Goal: Task Accomplishment & Management: Manage account settings

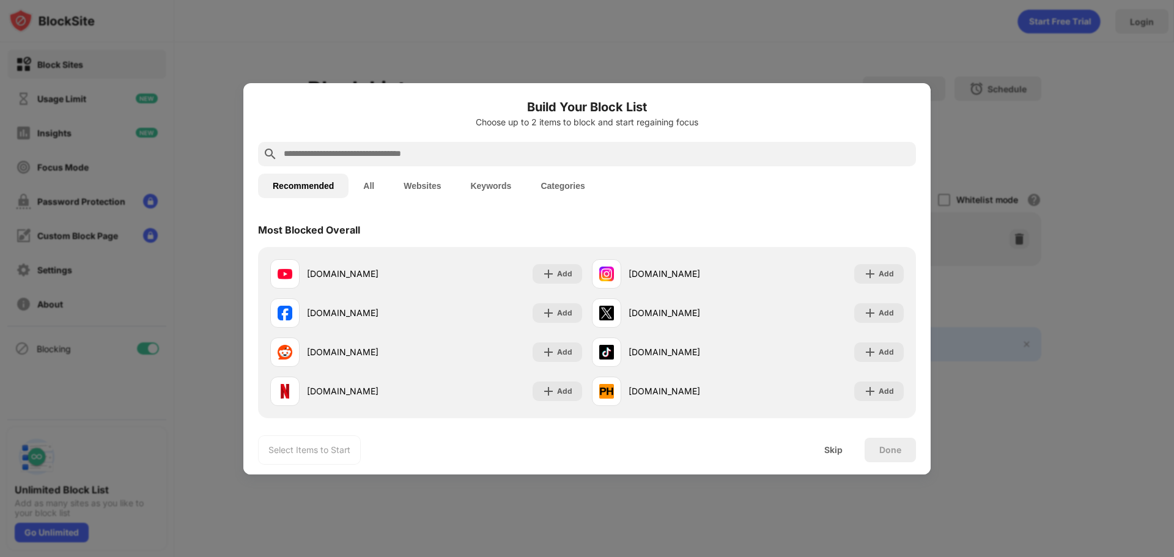
click at [446, 152] on input "text" at bounding box center [596, 154] width 629 height 15
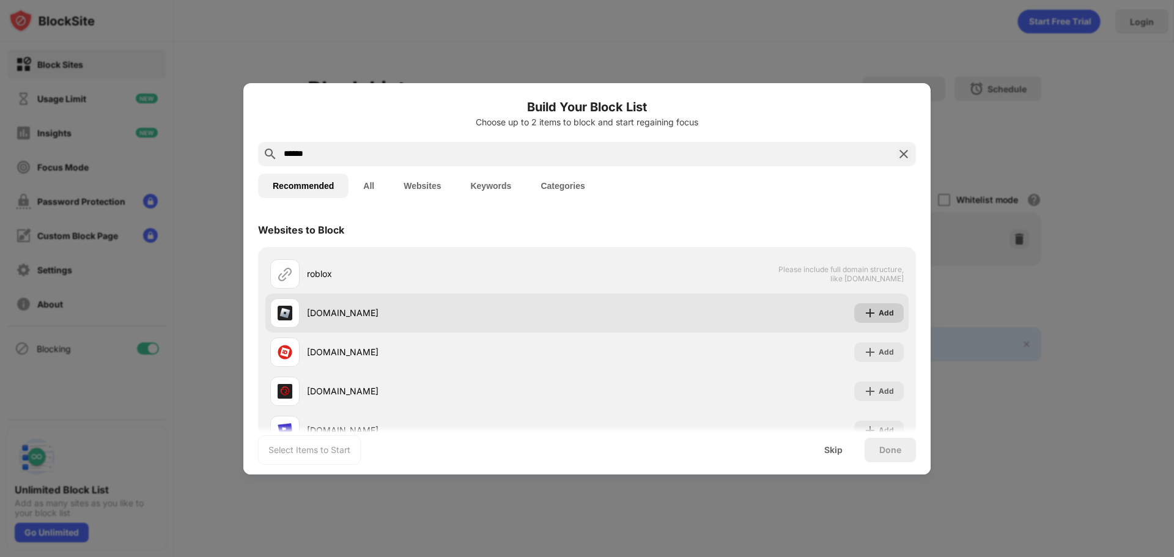
type input "******"
click at [866, 313] on img at bounding box center [870, 313] width 12 height 12
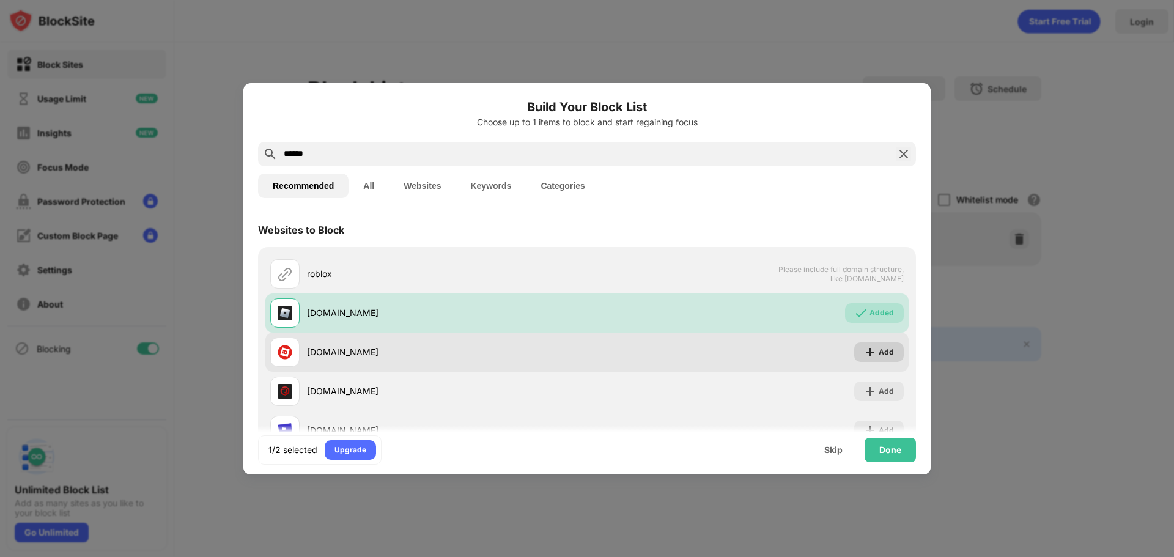
click at [879, 353] on div "Add" at bounding box center [886, 352] width 15 height 12
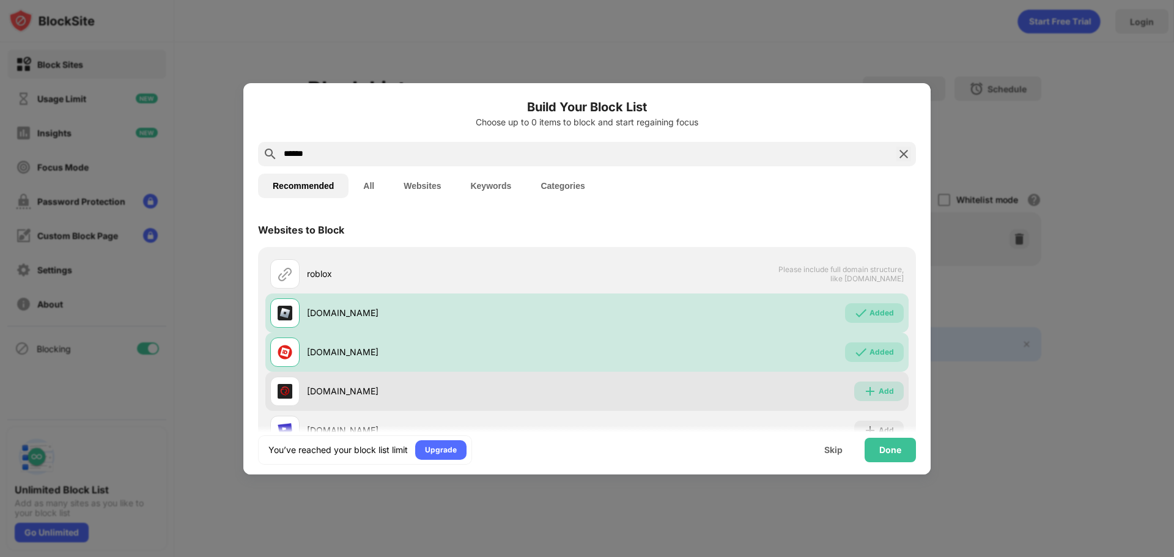
drag, startPoint x: 858, startPoint y: 390, endPoint x: 844, endPoint y: 380, distance: 17.5
click at [854, 389] on div "Add" at bounding box center [879, 392] width 50 height 20
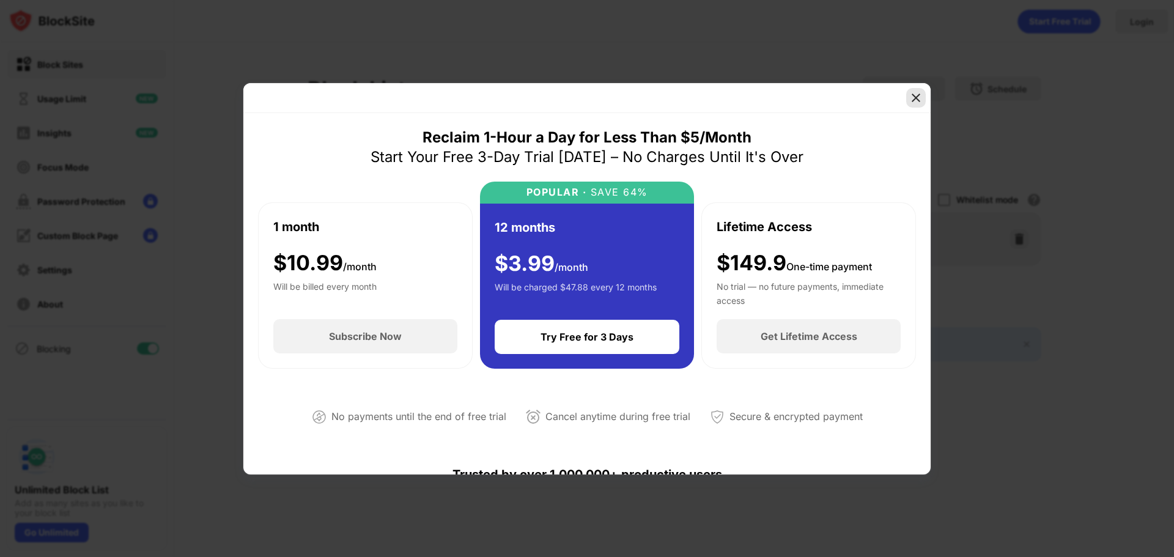
click at [921, 100] on img at bounding box center [916, 98] width 12 height 12
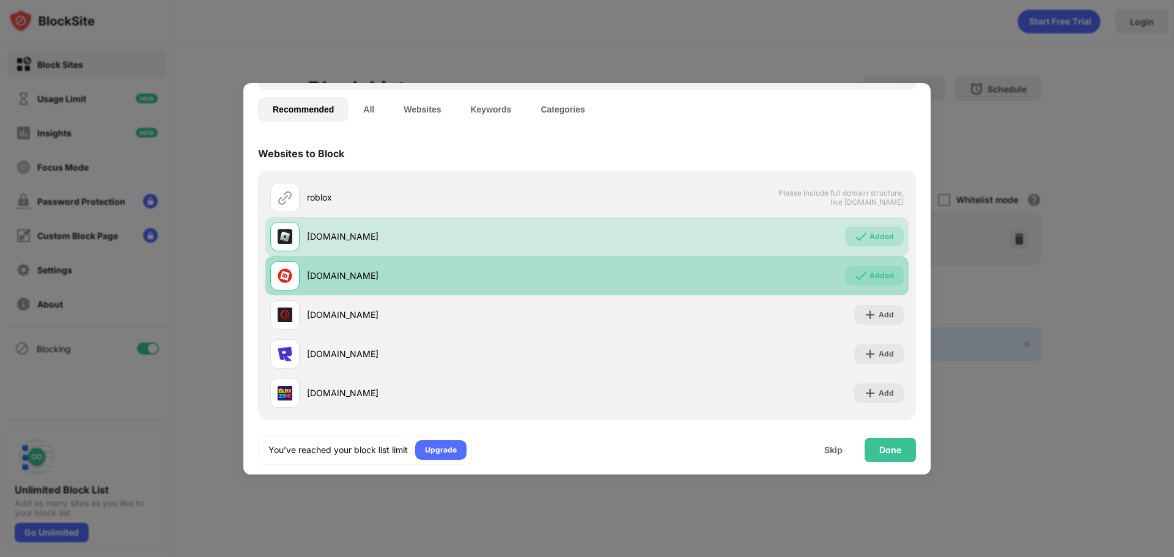
scroll to position [83, 0]
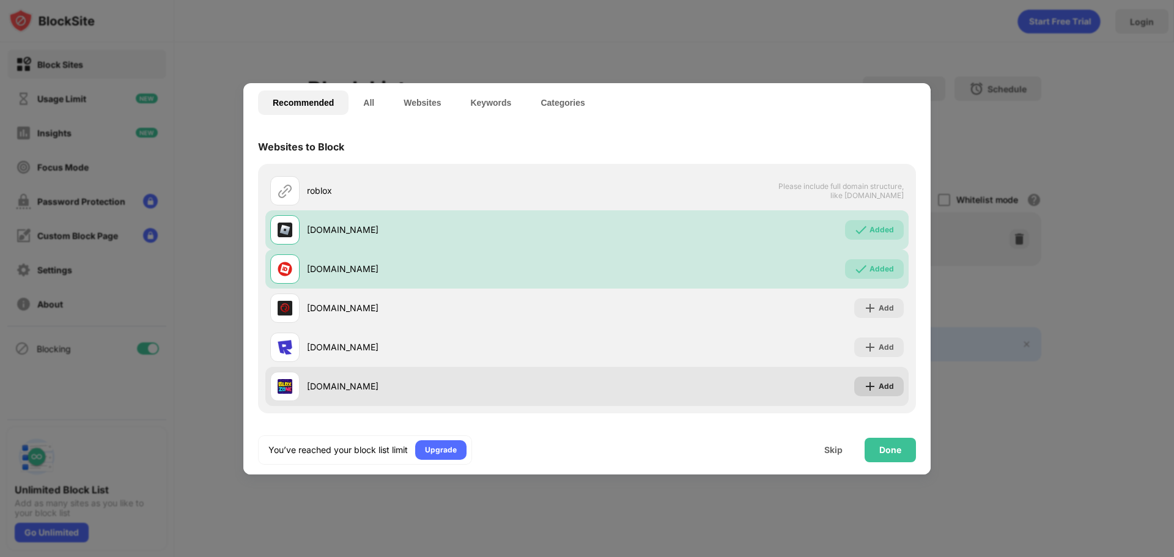
click at [864, 386] on img at bounding box center [870, 386] width 12 height 12
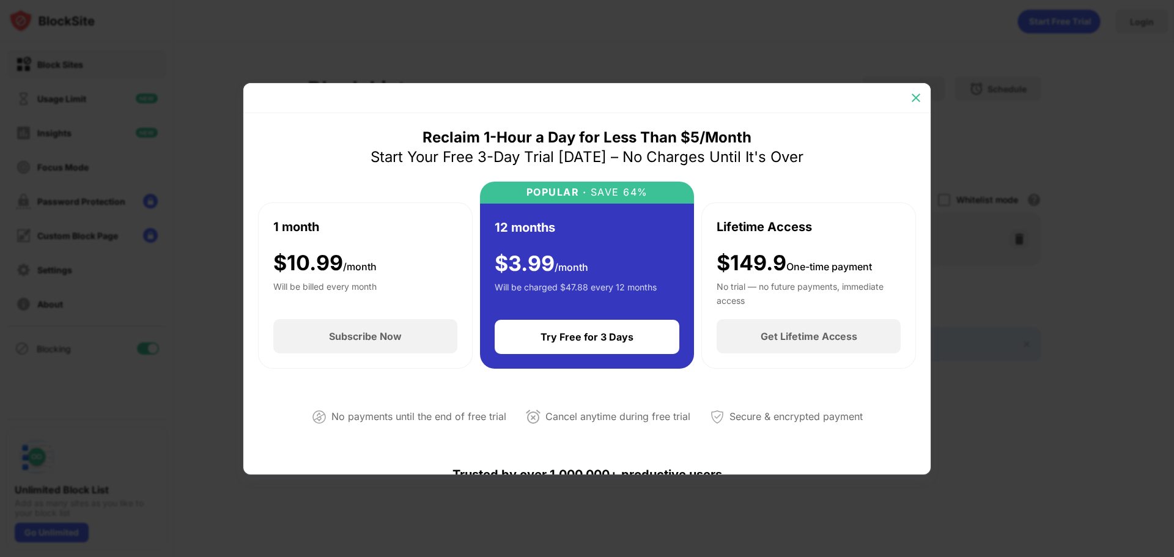
click at [911, 101] on img at bounding box center [916, 98] width 12 height 12
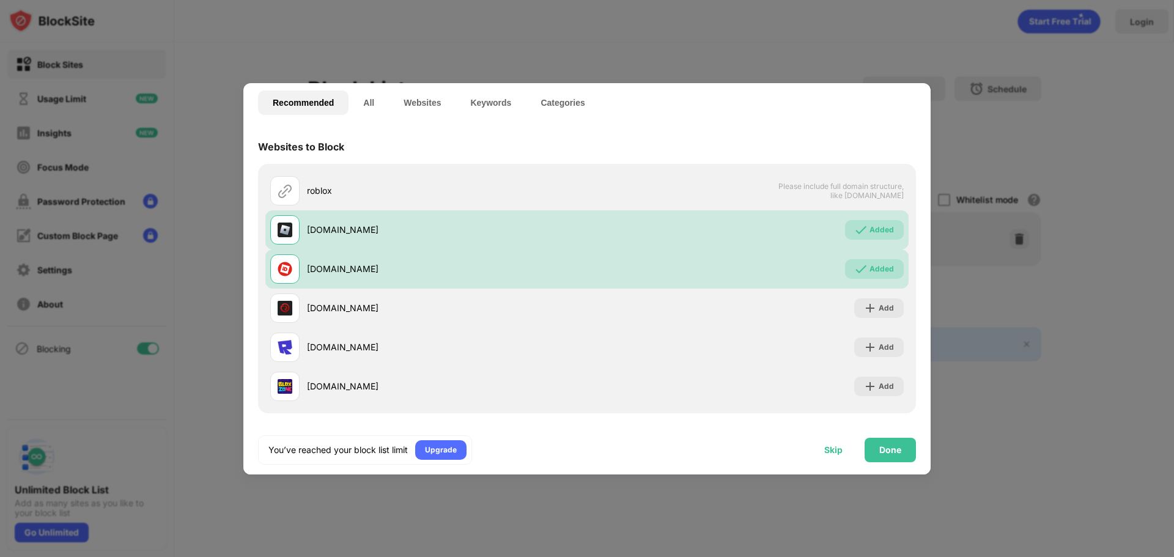
click at [831, 451] on div "Skip" at bounding box center [833, 450] width 18 height 10
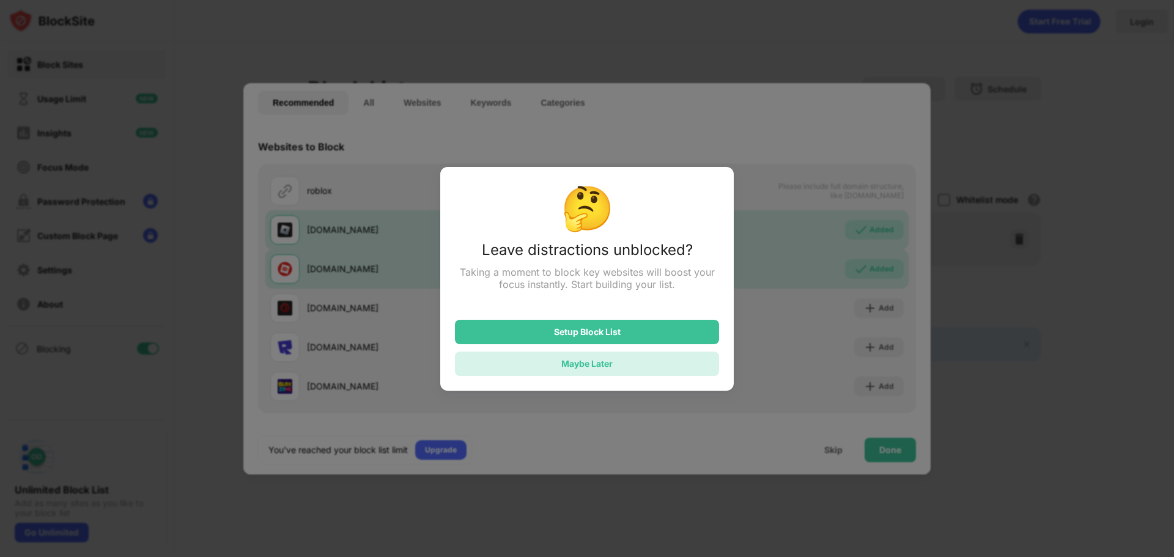
click at [602, 369] on div "Maybe Later" at bounding box center [586, 363] width 51 height 10
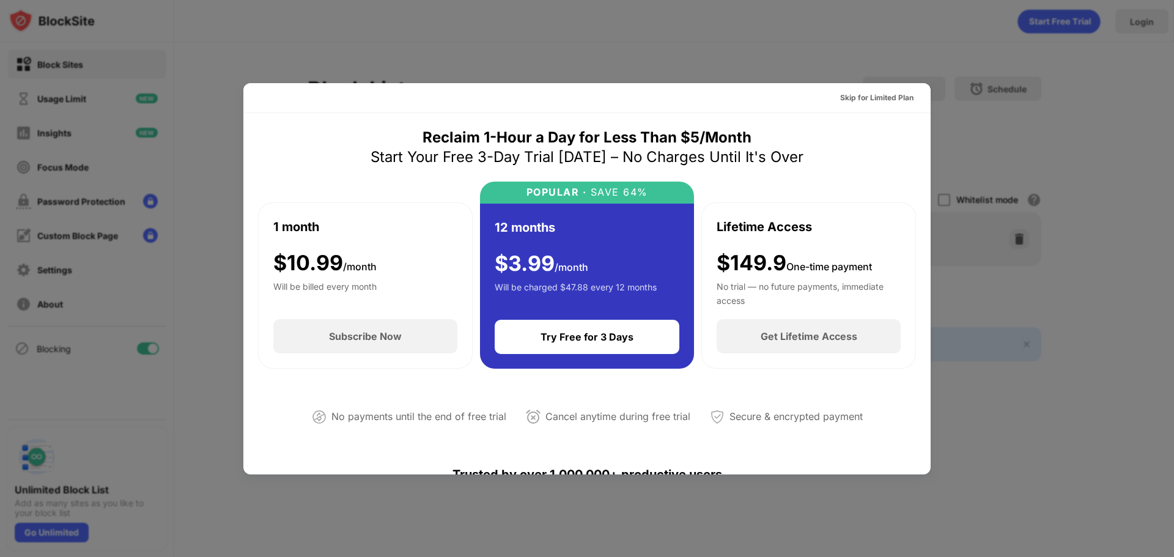
click at [852, 51] on div at bounding box center [587, 278] width 1174 height 557
click at [411, 50] on div at bounding box center [587, 278] width 1174 height 557
click at [878, 98] on div "Skip for Limited Plan" at bounding box center [876, 98] width 73 height 12
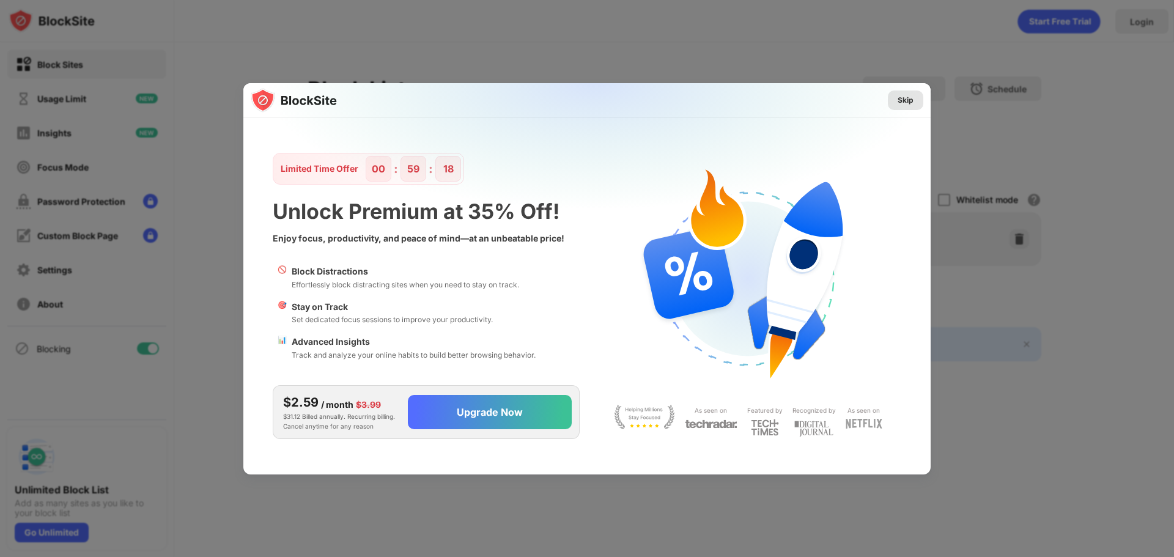
click at [913, 100] on div "Skip" at bounding box center [905, 100] width 35 height 20
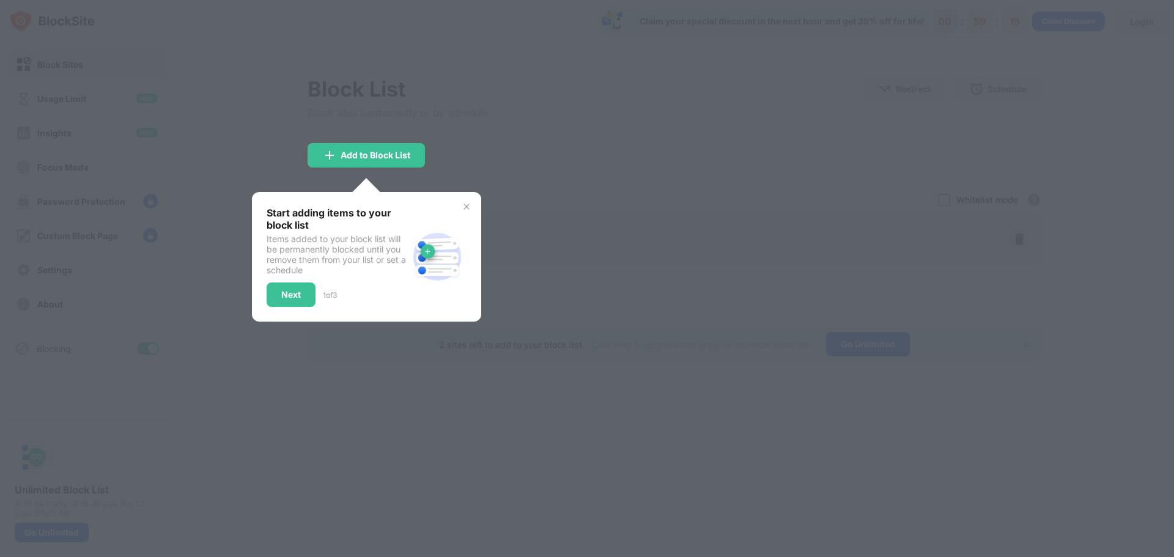
click at [530, 139] on div at bounding box center [587, 278] width 1174 height 557
click at [356, 154] on div "Add to Block List" at bounding box center [376, 155] width 70 height 10
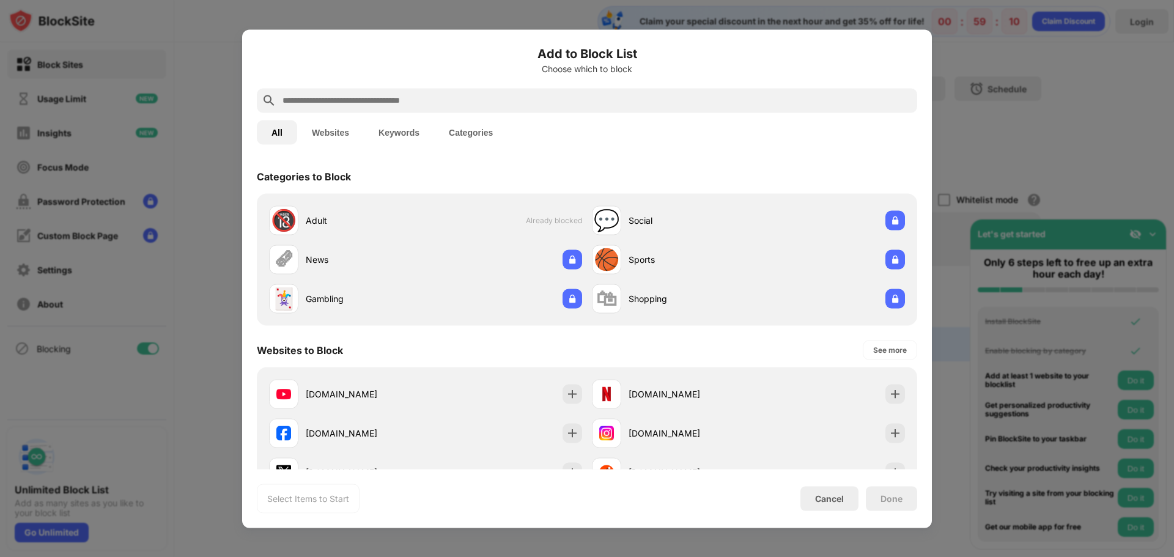
click at [998, 65] on div at bounding box center [587, 278] width 1174 height 557
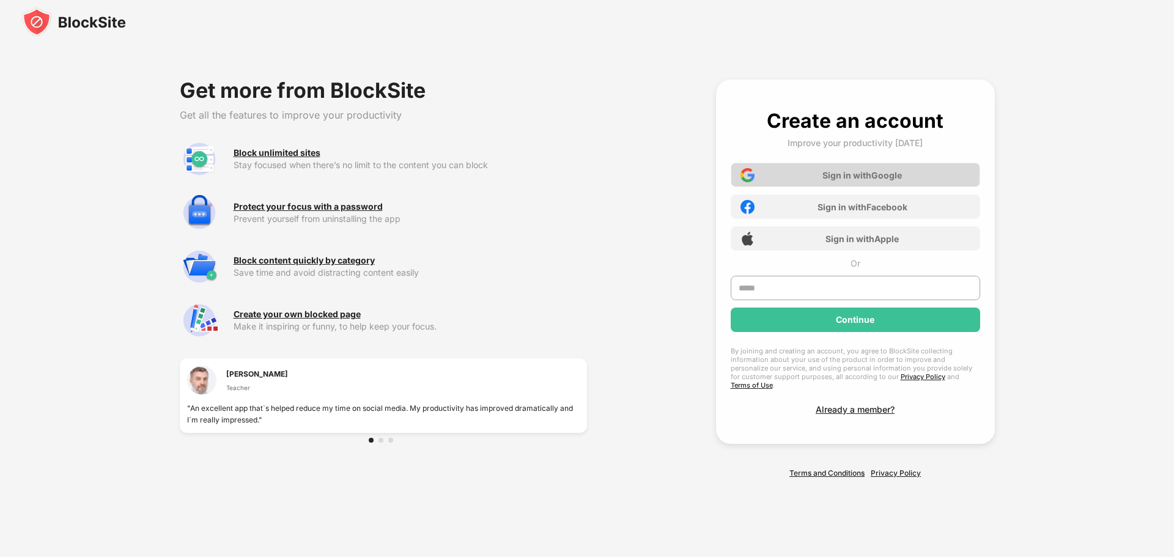
click at [834, 174] on div "Sign in with Google" at bounding box center [861, 175] width 79 height 10
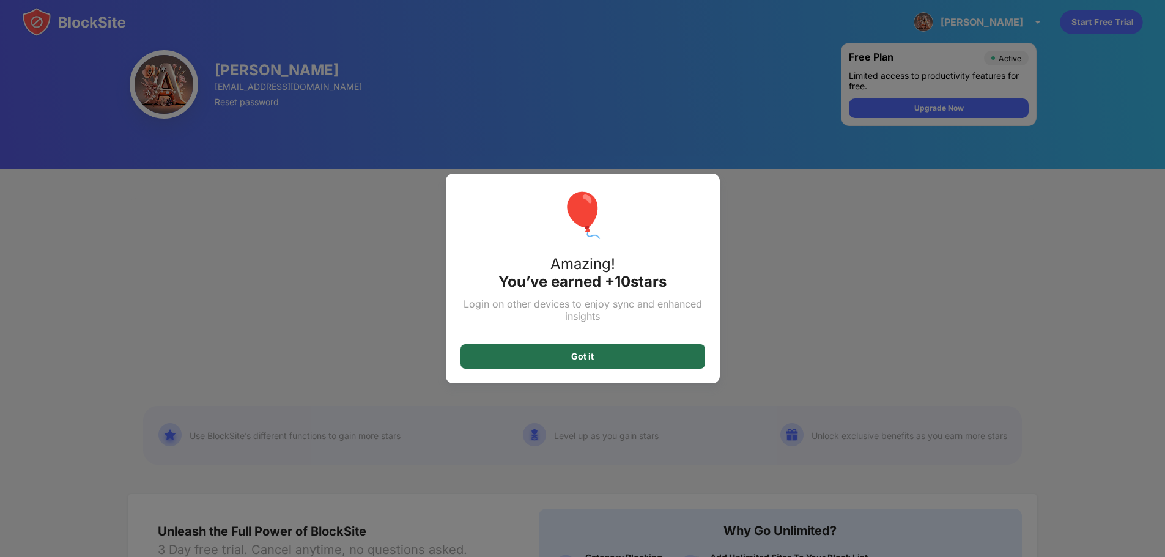
click at [594, 358] on div "Got it" at bounding box center [582, 357] width 23 height 10
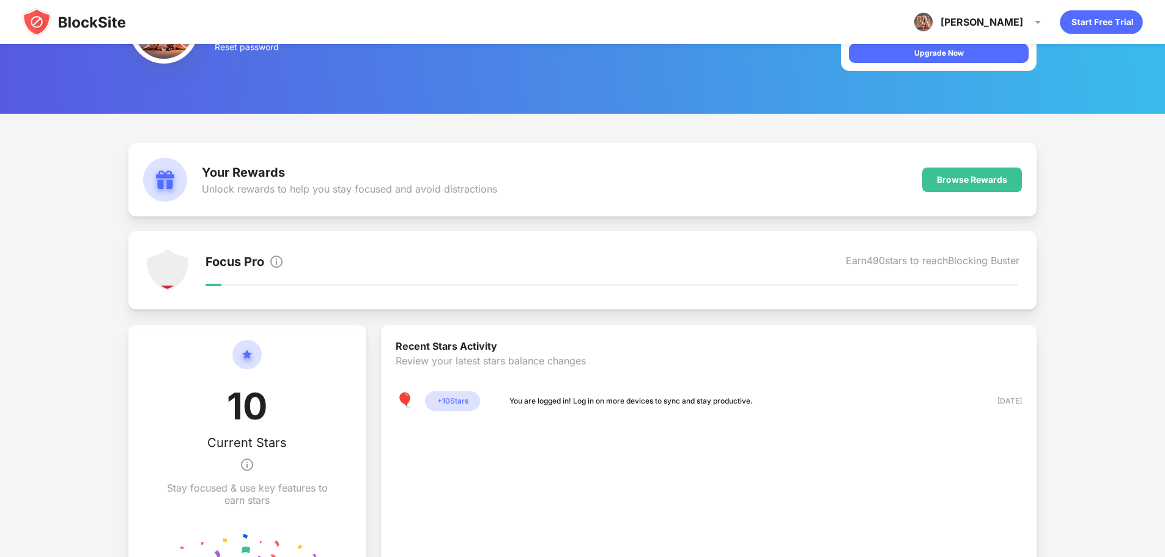
scroll to position [54, 0]
